Goal: Find specific page/section: Find specific page/section

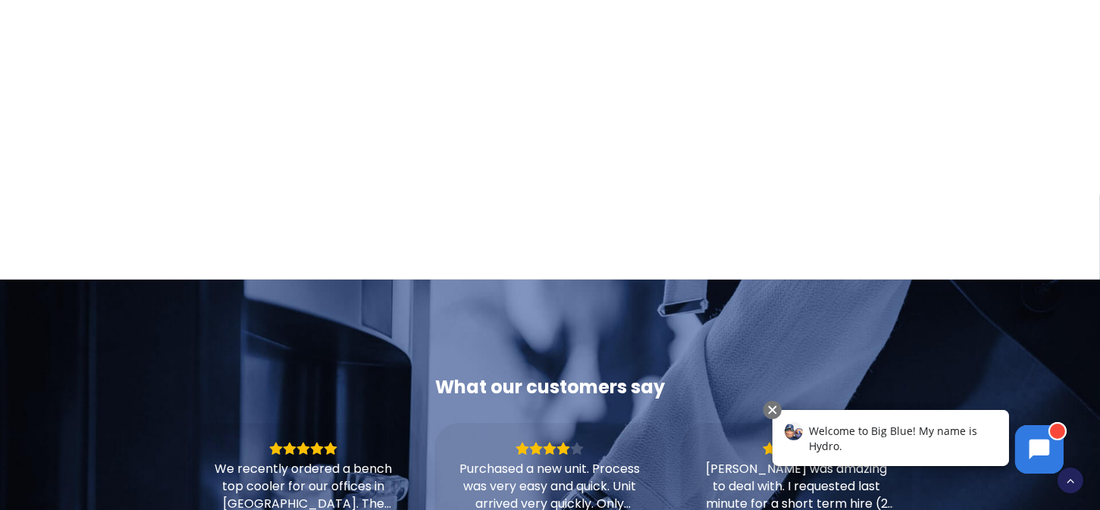
scroll to position [1061, 0]
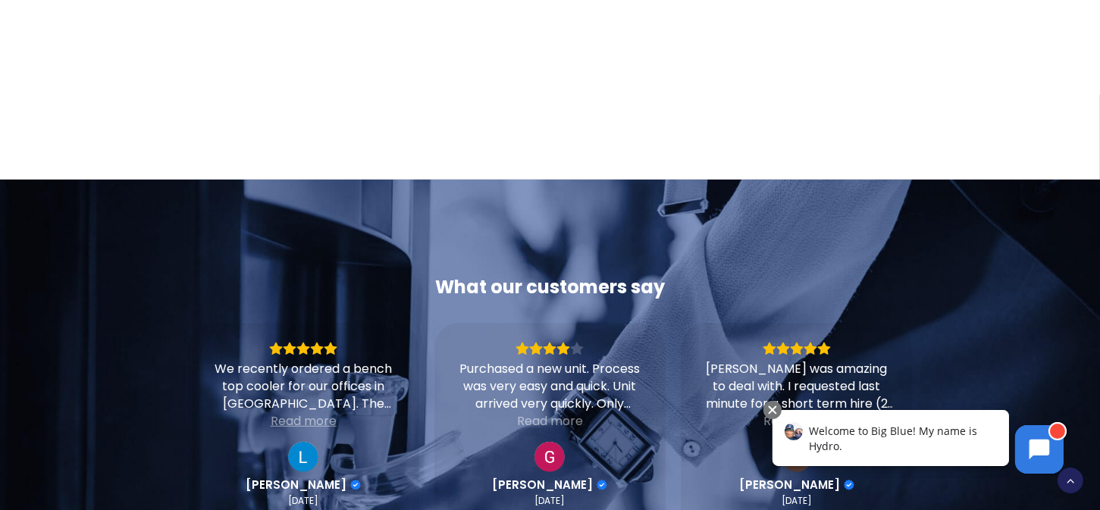
click at [319, 412] on div "Read more" at bounding box center [304, 420] width 66 height 17
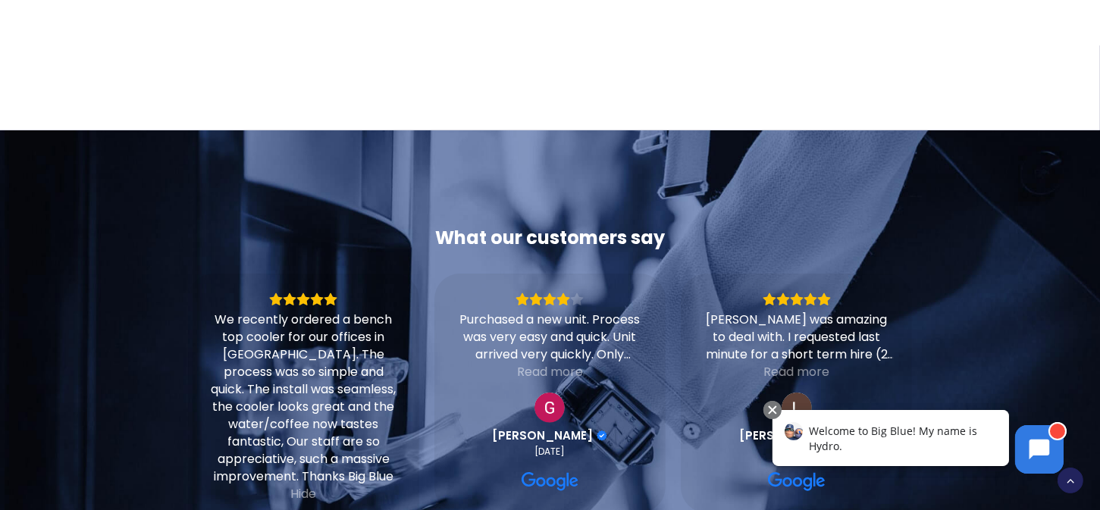
scroll to position [1137, 0]
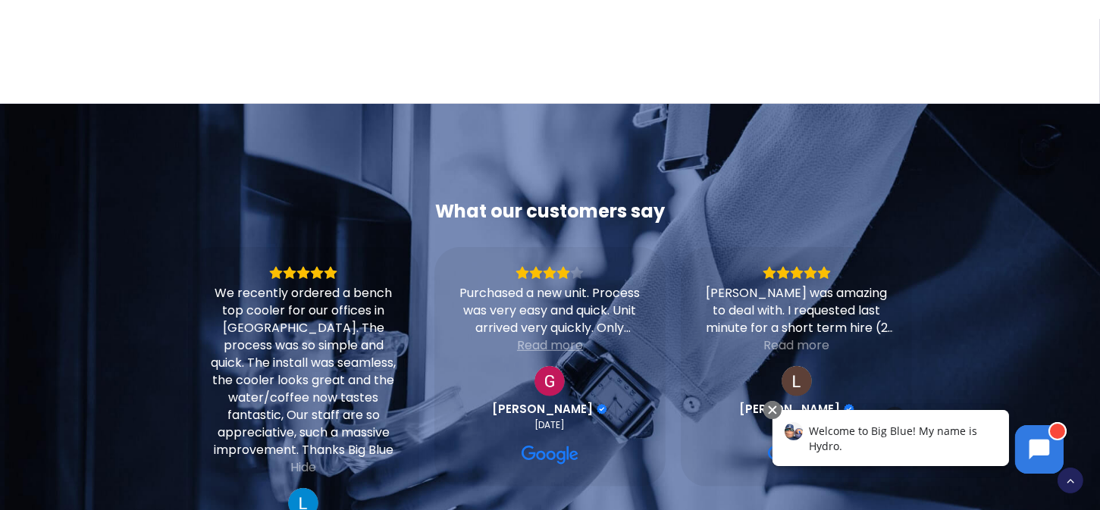
click at [564, 336] on div "Read more" at bounding box center [550, 344] width 66 height 17
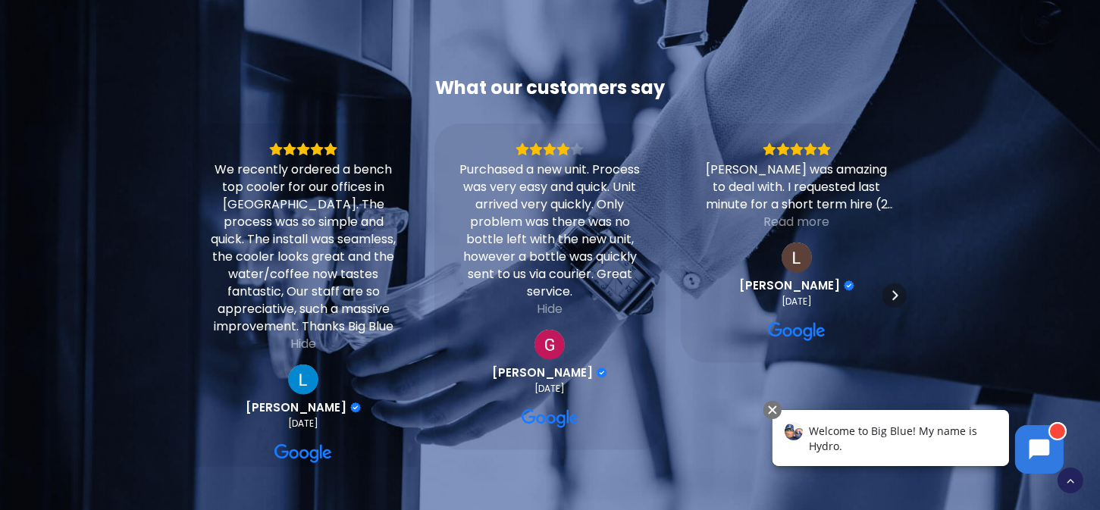
scroll to position [1364, 0]
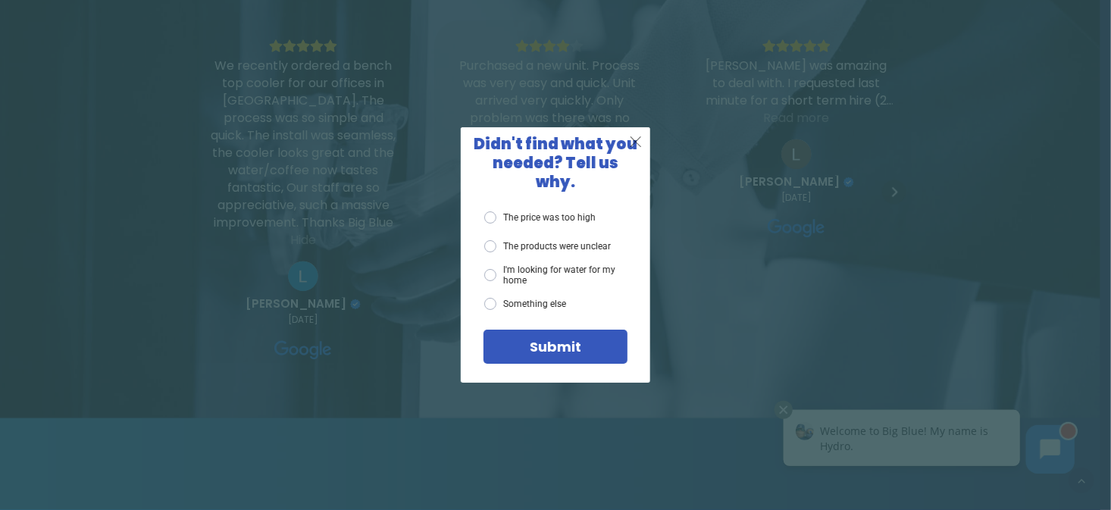
click at [637, 151] on span "X" at bounding box center [636, 141] width 14 height 19
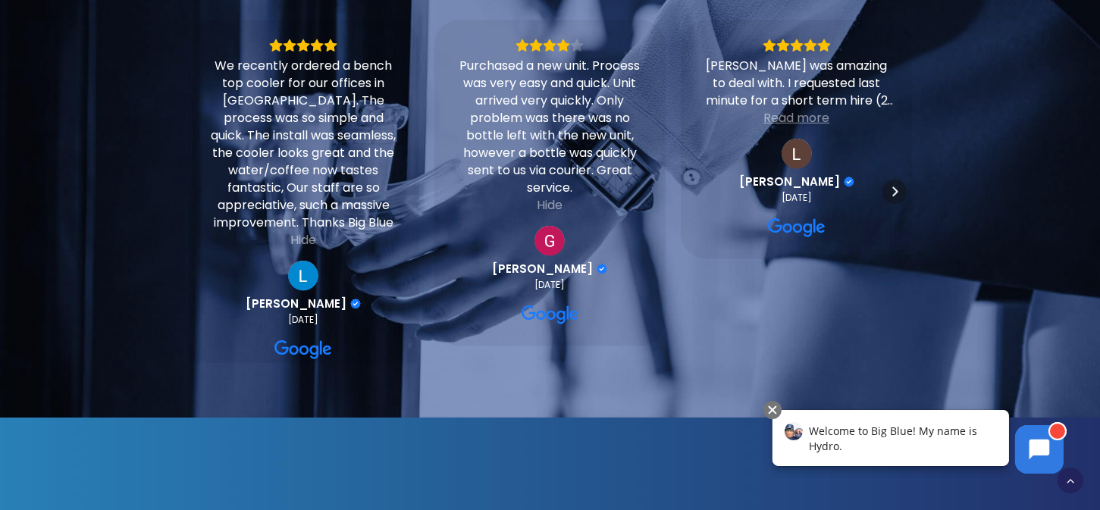
click at [809, 109] on div "Read more" at bounding box center [796, 117] width 66 height 17
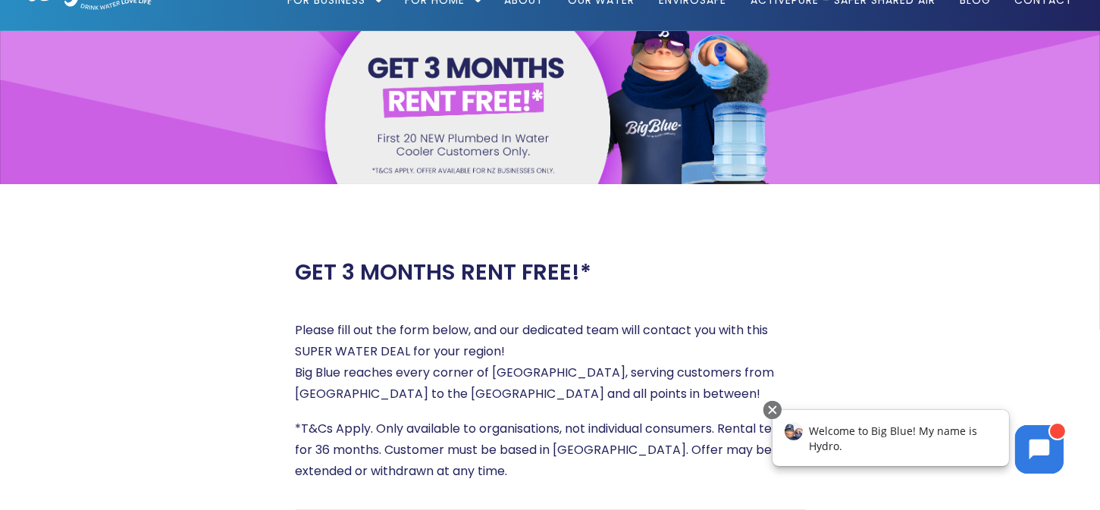
scroll to position [0, 0]
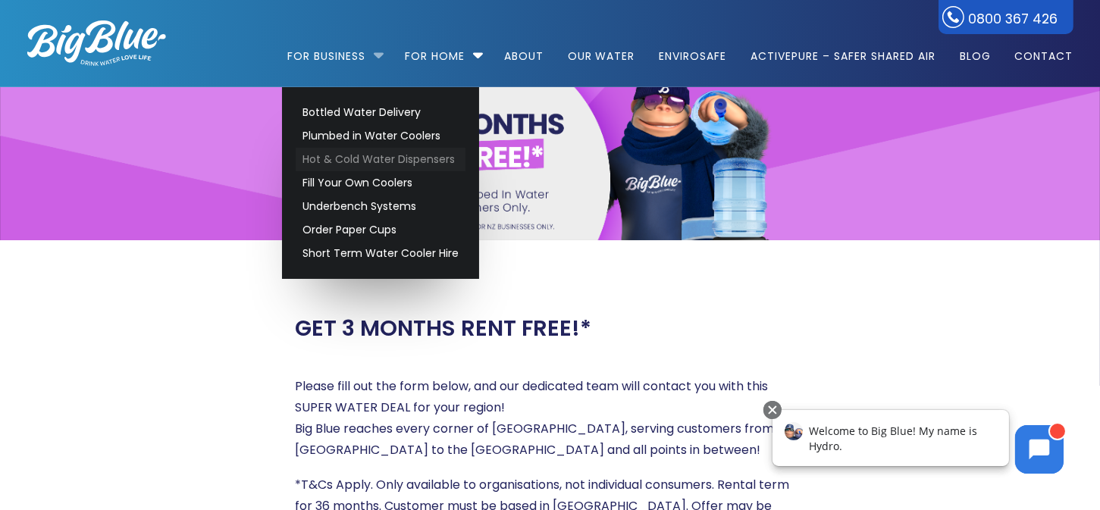
click at [348, 155] on link "Hot & Cold Water Dispensers" at bounding box center [381, 159] width 170 height 23
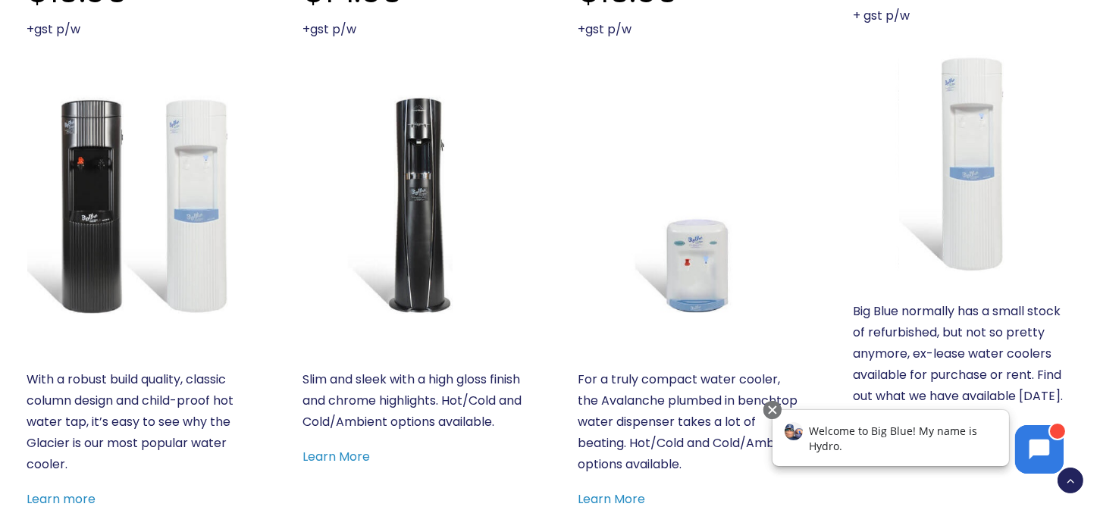
scroll to position [682, 0]
